Goal: Find specific page/section: Find specific page/section

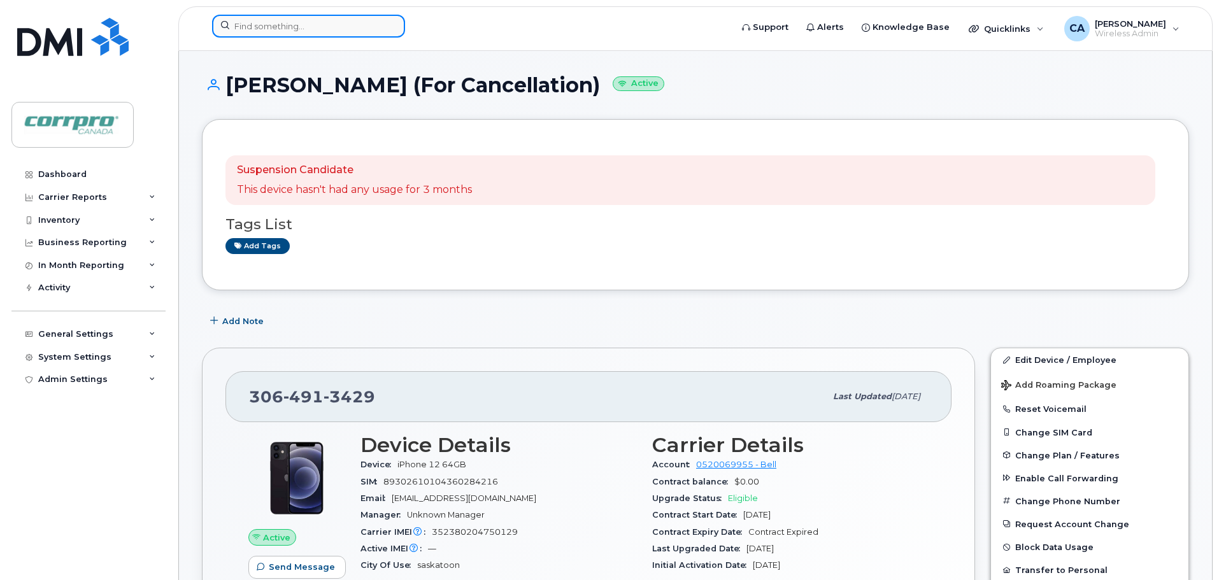
click at [280, 32] on input at bounding box center [308, 26] width 193 height 23
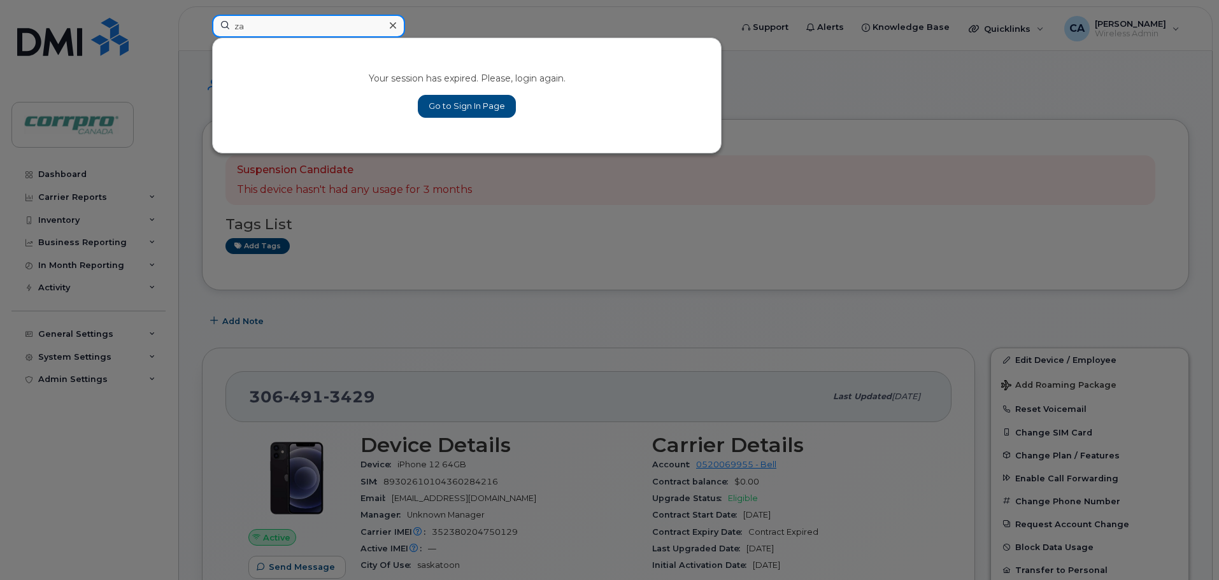
type input "z"
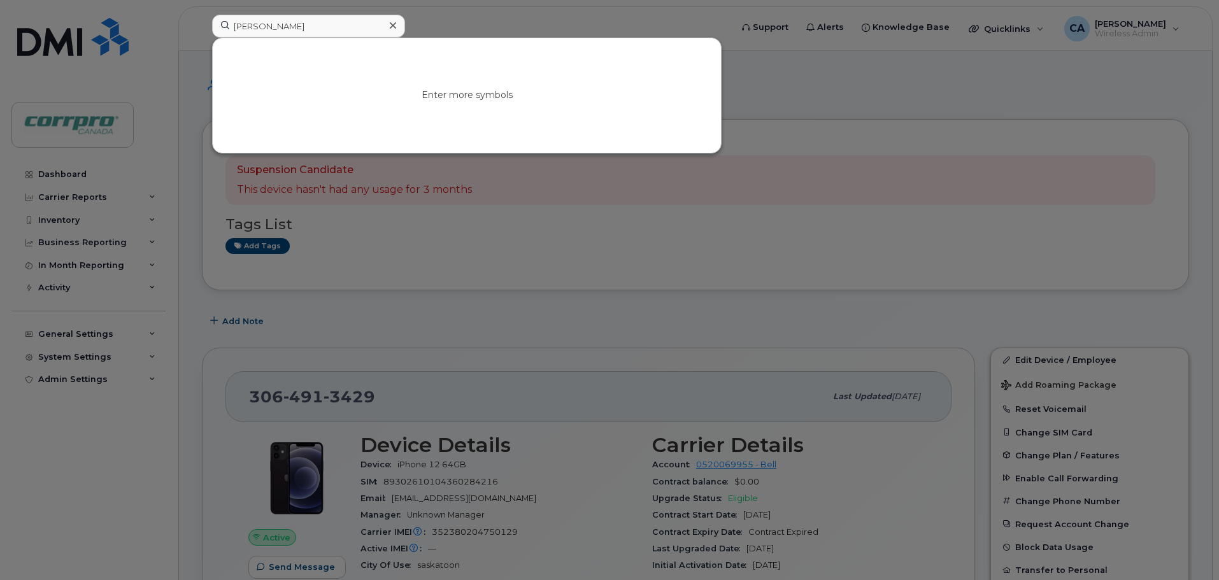
click at [80, 416] on div at bounding box center [609, 290] width 1219 height 580
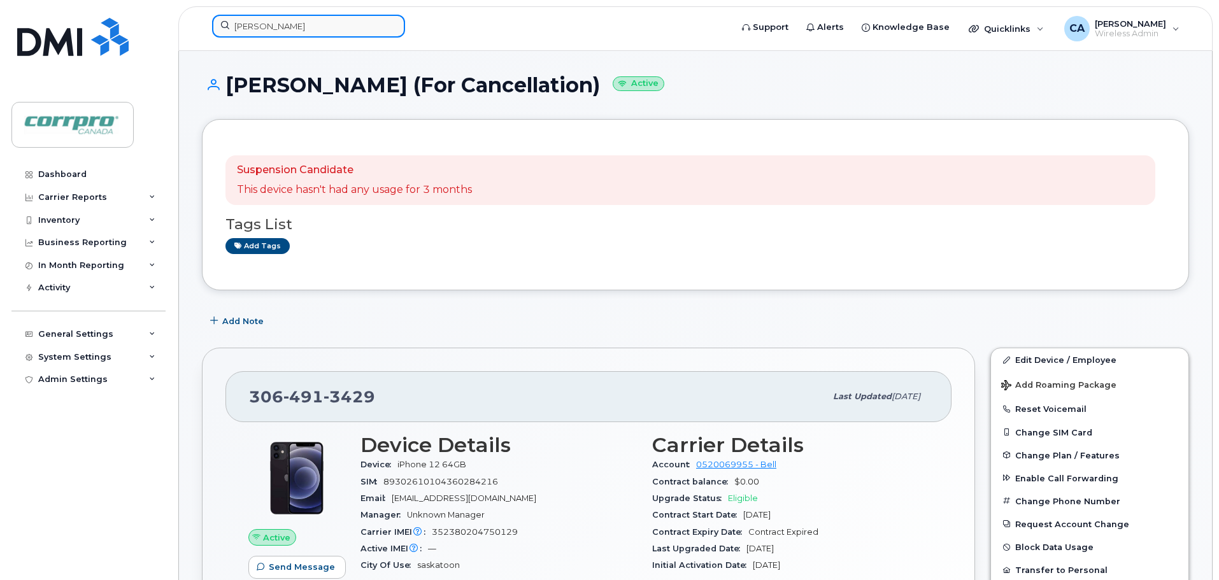
click at [257, 32] on input "[PERSON_NAME]" at bounding box center [308, 26] width 193 height 23
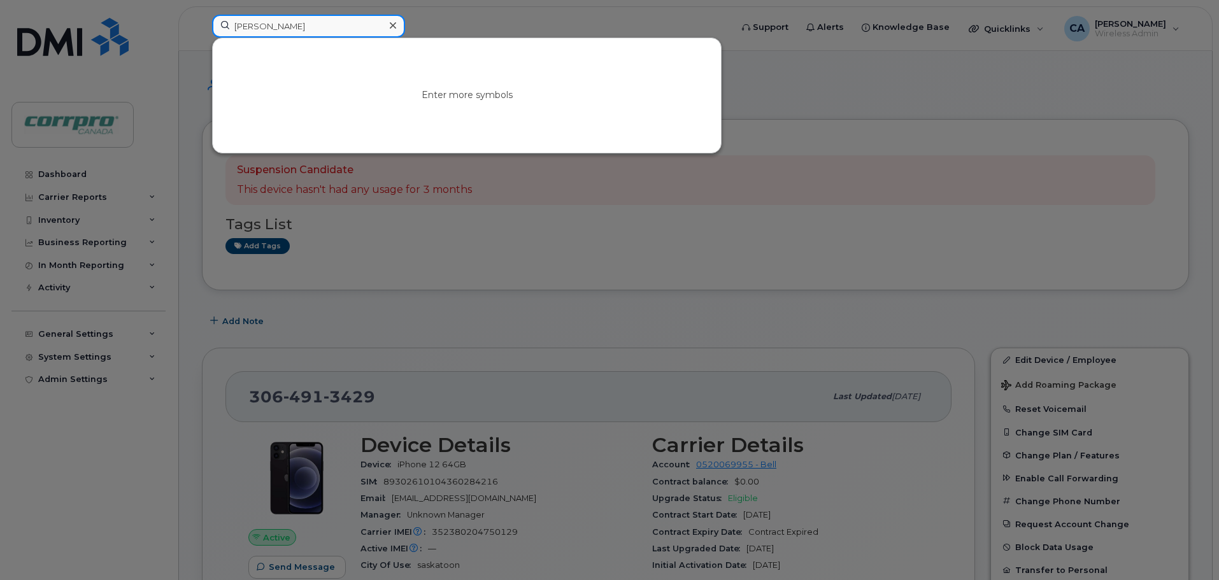
type input "T"
type input "[PERSON_NAME]"
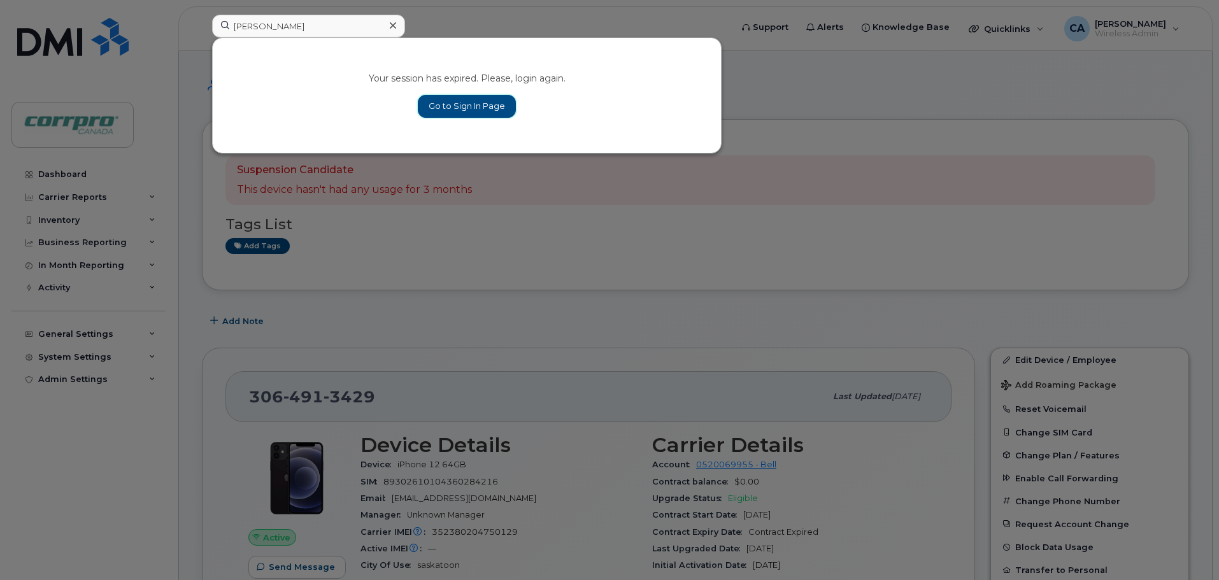
click at [490, 108] on link "Go to Sign In Page" at bounding box center [467, 106] width 98 height 23
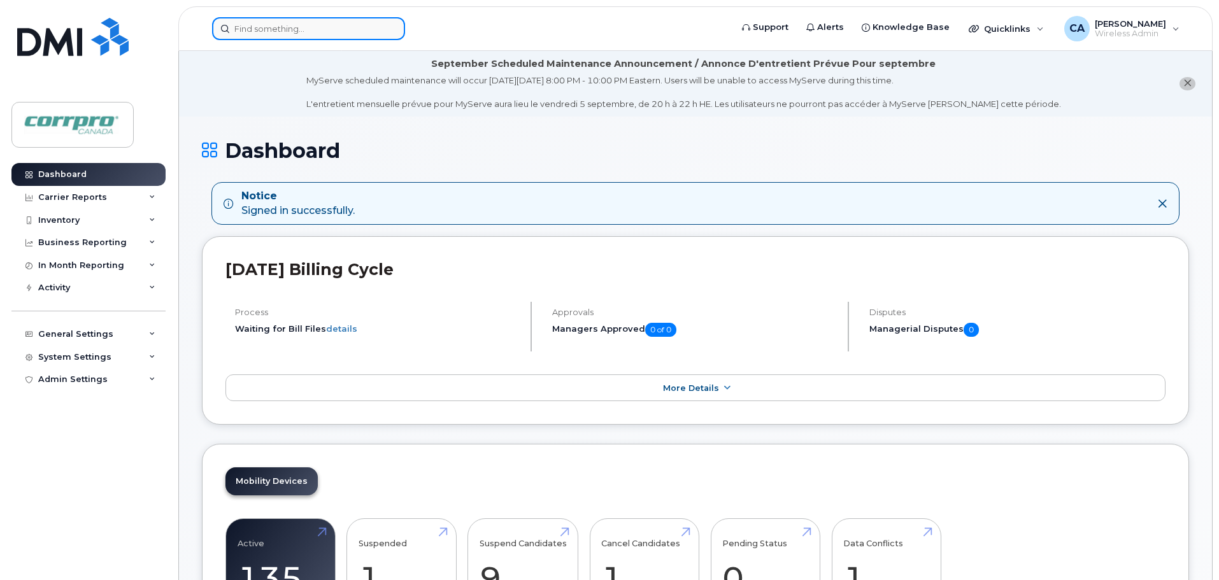
click at [301, 33] on input at bounding box center [308, 28] width 193 height 23
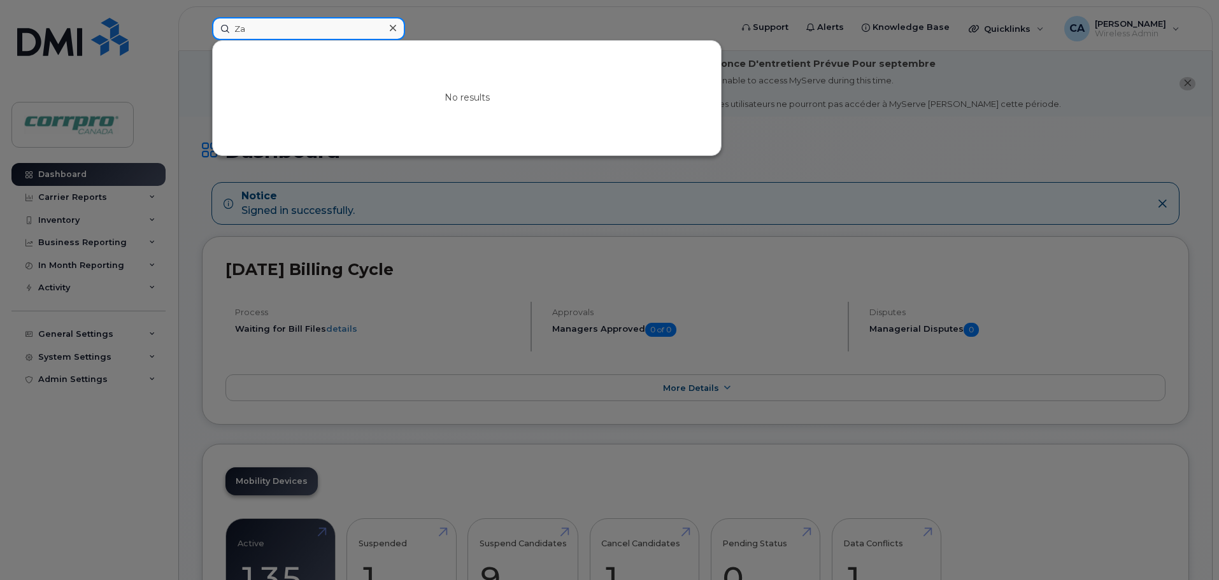
type input "Z"
type input "T"
type input "K"
click at [129, 436] on div at bounding box center [609, 290] width 1219 height 580
click at [255, 31] on input at bounding box center [308, 28] width 193 height 23
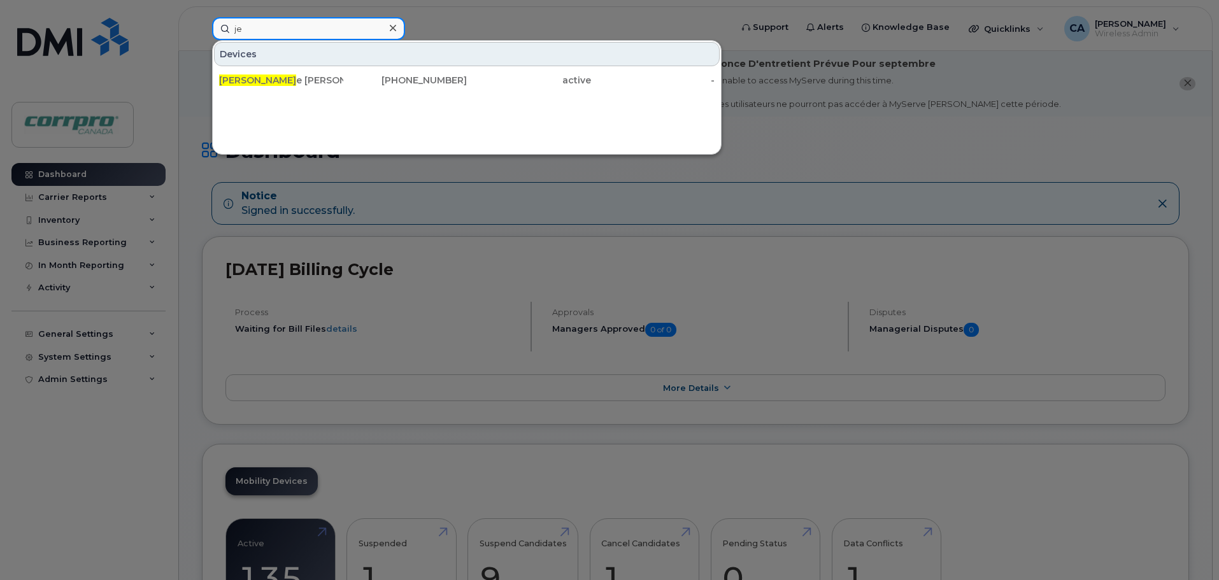
type input "j"
type input "marc"
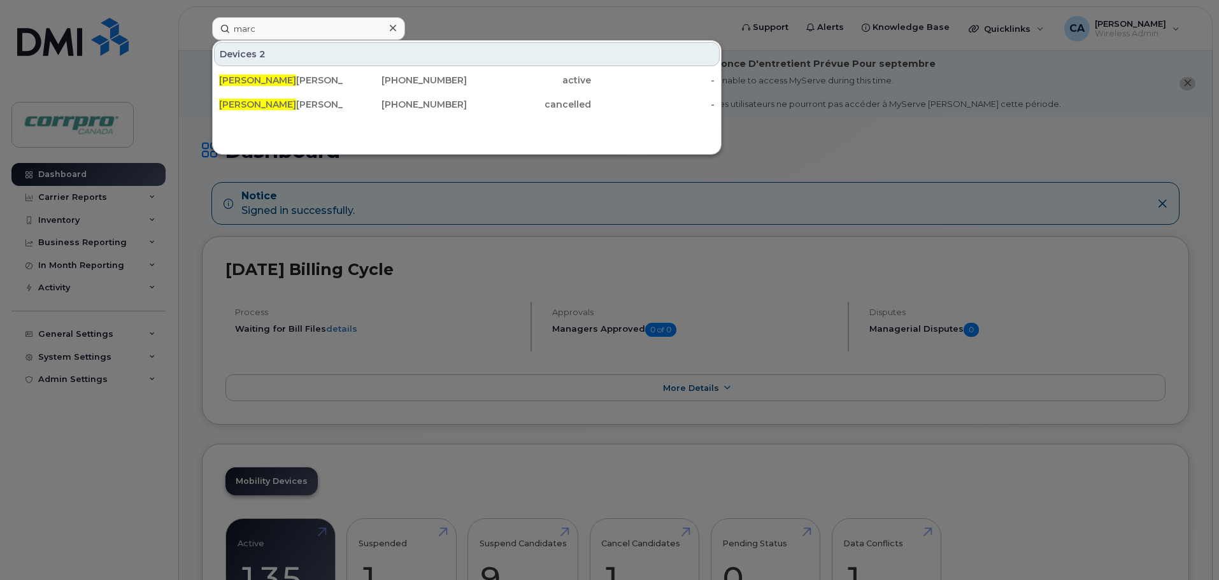
click at [394, 29] on icon at bounding box center [393, 28] width 6 height 6
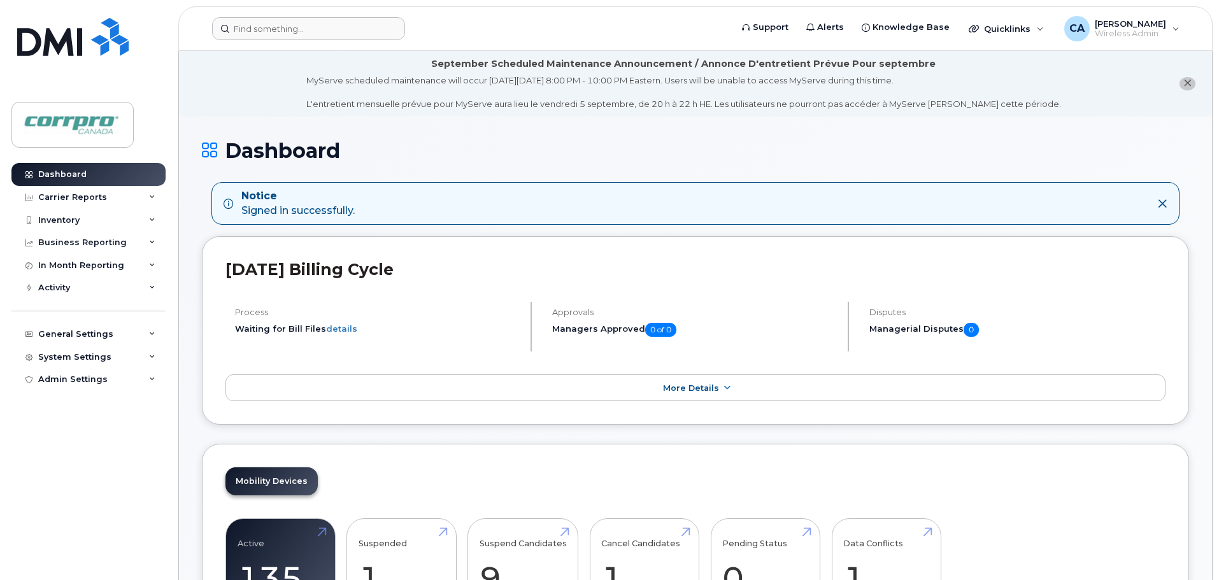
click at [87, 479] on div "Dashboard Carrier Reports Monthly Billing Data Daily Data Pooling Data Behavior…" at bounding box center [89, 362] width 157 height 398
